Goal: Find specific page/section: Locate a particular part of the current website

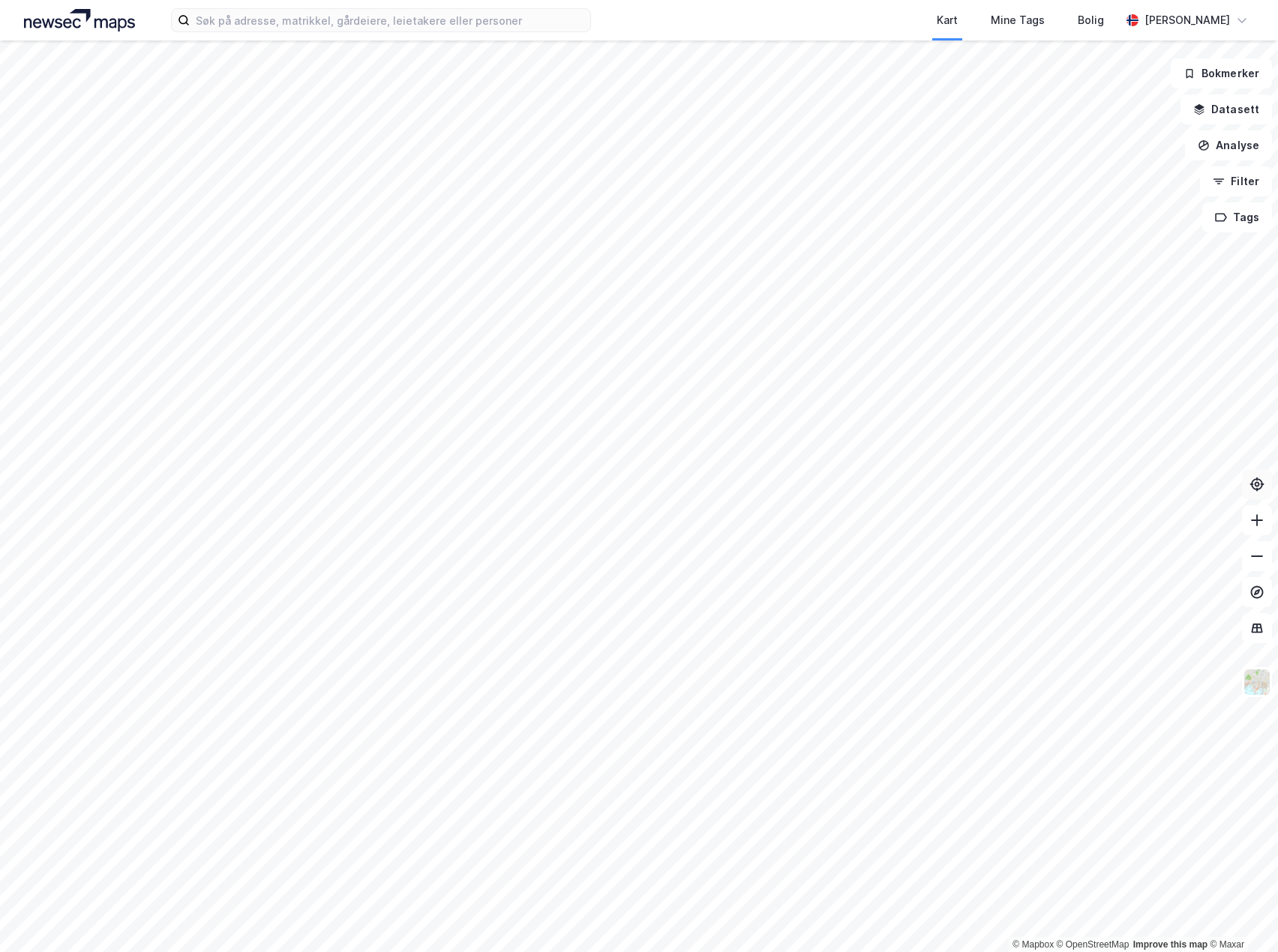
click at [1264, 495] on button at bounding box center [1257, 484] width 30 height 30
click at [1264, 490] on button at bounding box center [1257, 484] width 30 height 30
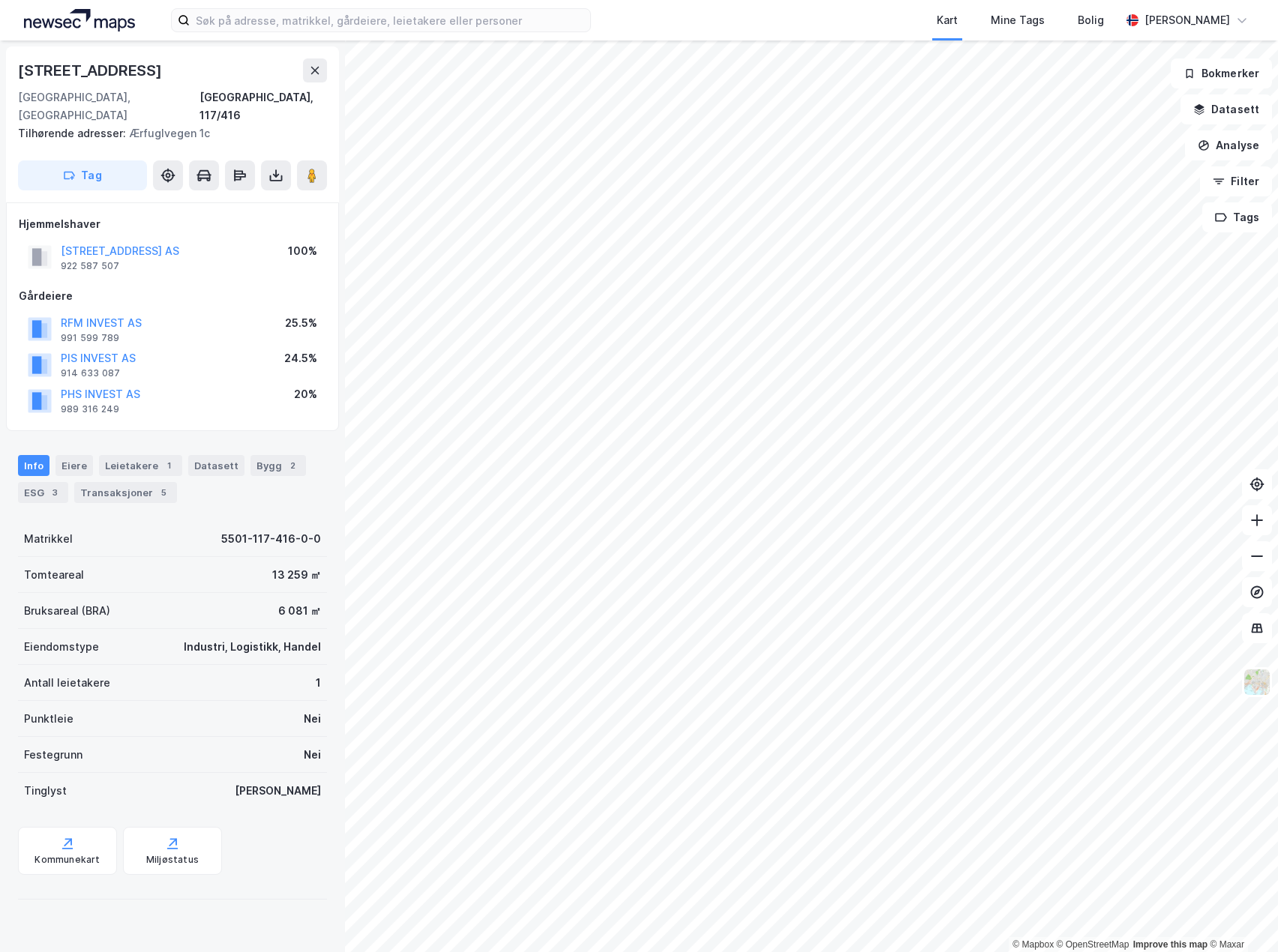
click at [241, 593] on div "Bruksareal (BRA) 6 081 ㎡" at bounding box center [172, 611] width 309 height 36
drag, startPoint x: 241, startPoint y: 591, endPoint x: 303, endPoint y: 594, distance: 62.1
click at [303, 594] on div "Bruksareal (BRA) 6 081 ㎡" at bounding box center [172, 611] width 309 height 36
click at [308, 593] on div "Bruksareal (BRA) 6 081 ㎡" at bounding box center [172, 611] width 309 height 36
